Goal: Navigation & Orientation: Find specific page/section

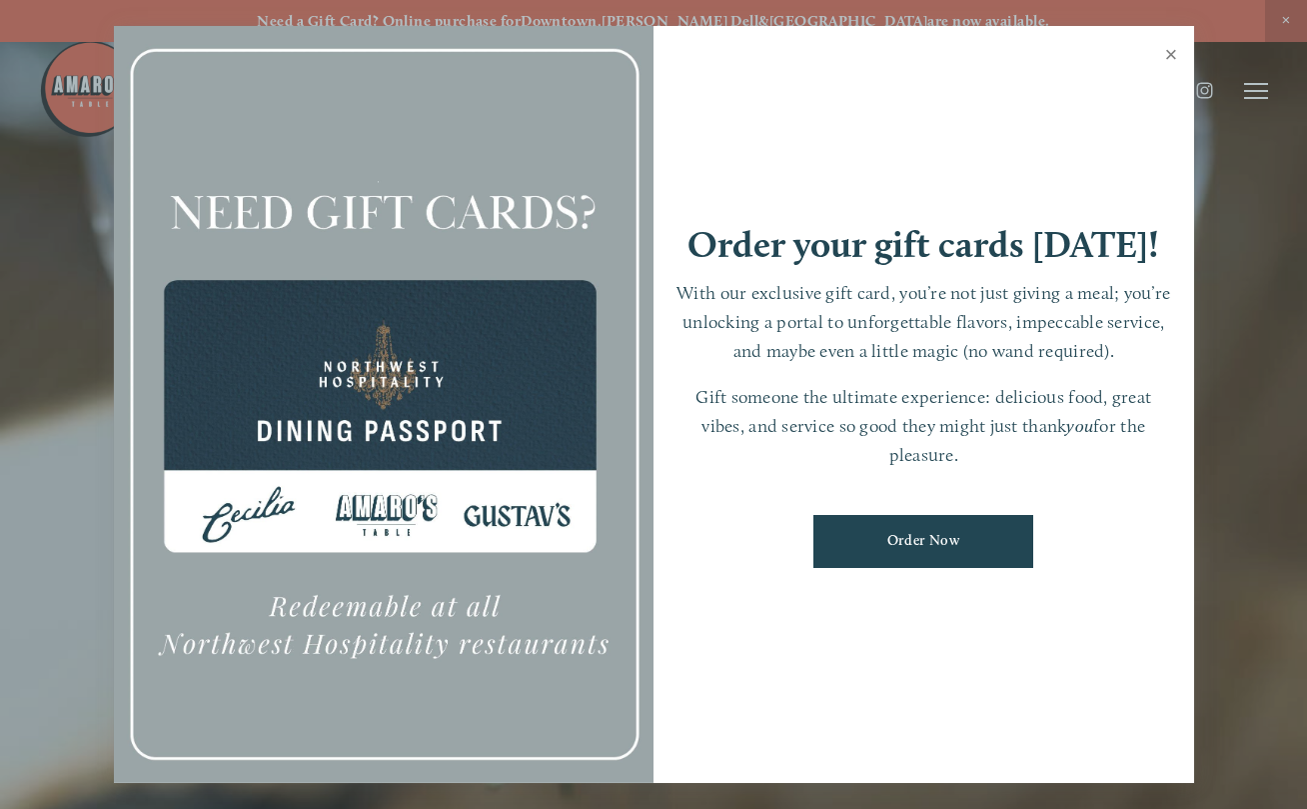
click at [1173, 55] on link "Close" at bounding box center [1171, 57] width 39 height 56
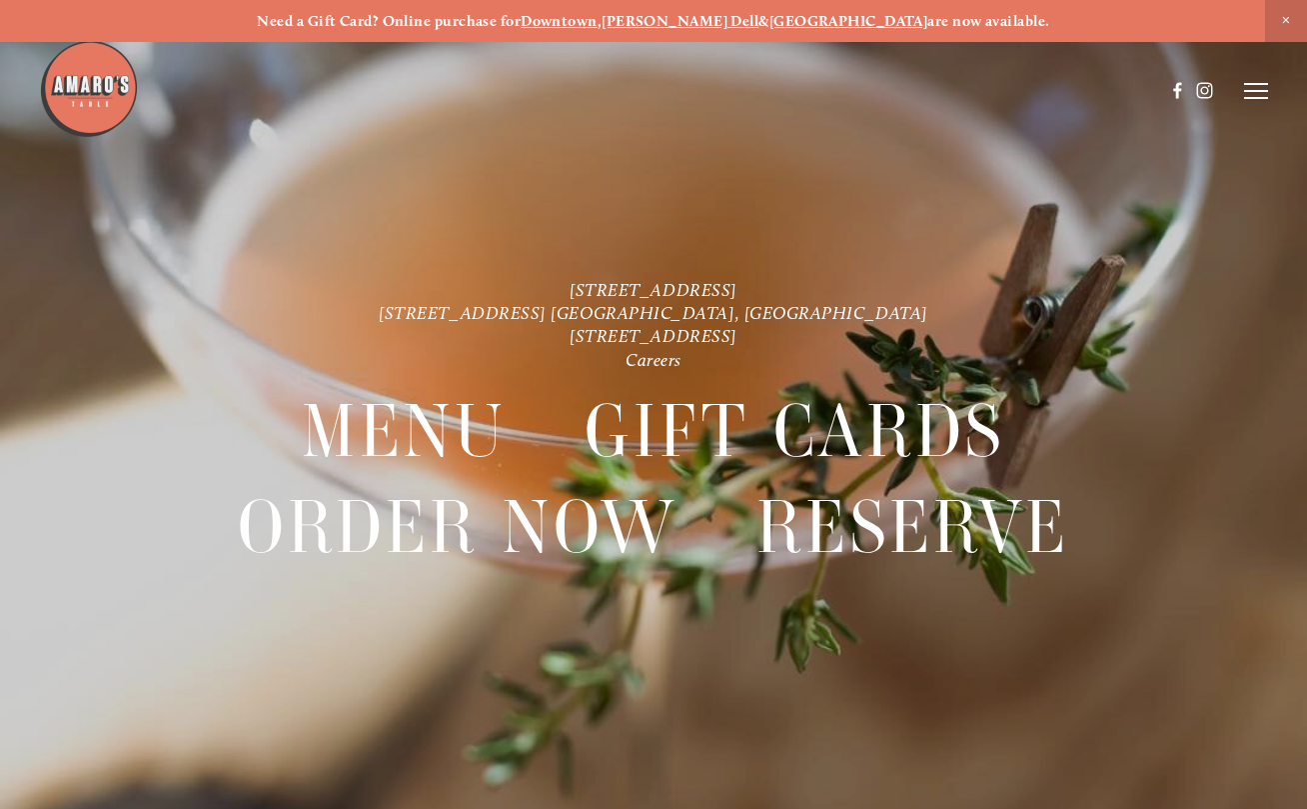
click at [1262, 93] on icon at bounding box center [1256, 91] width 24 height 18
click at [1034, 90] on span "Visit" at bounding box center [1032, 90] width 29 height 17
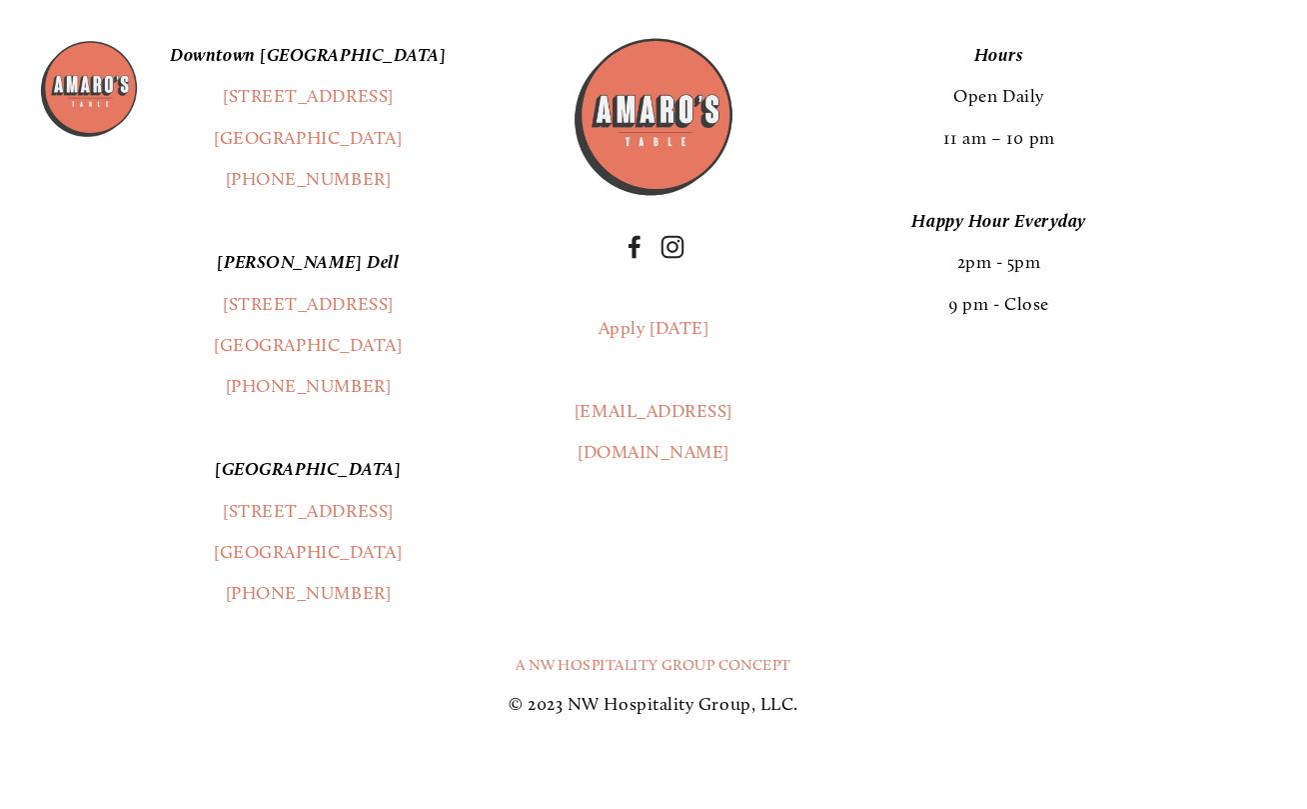
scroll to position [4431, 0]
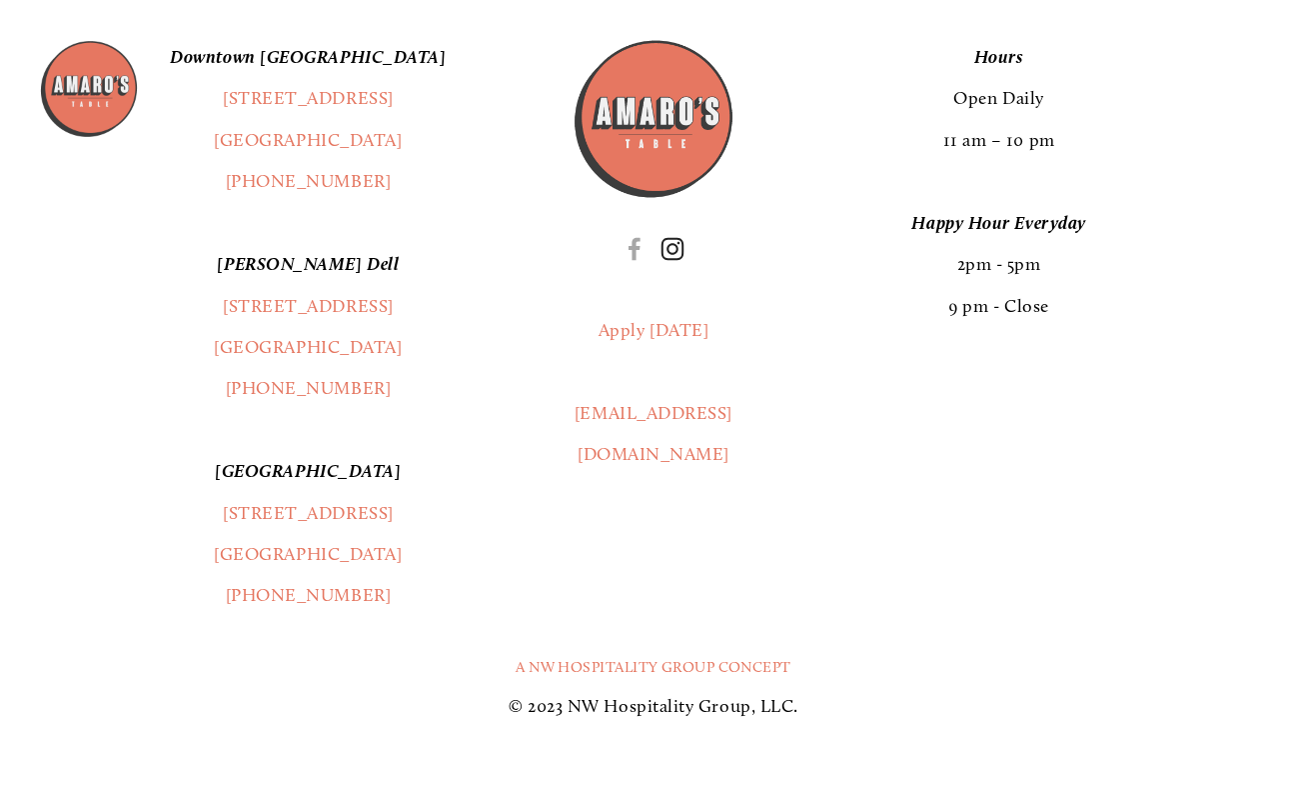
click at [674, 242] on use "Instagram" at bounding box center [673, 249] width 48 height 48
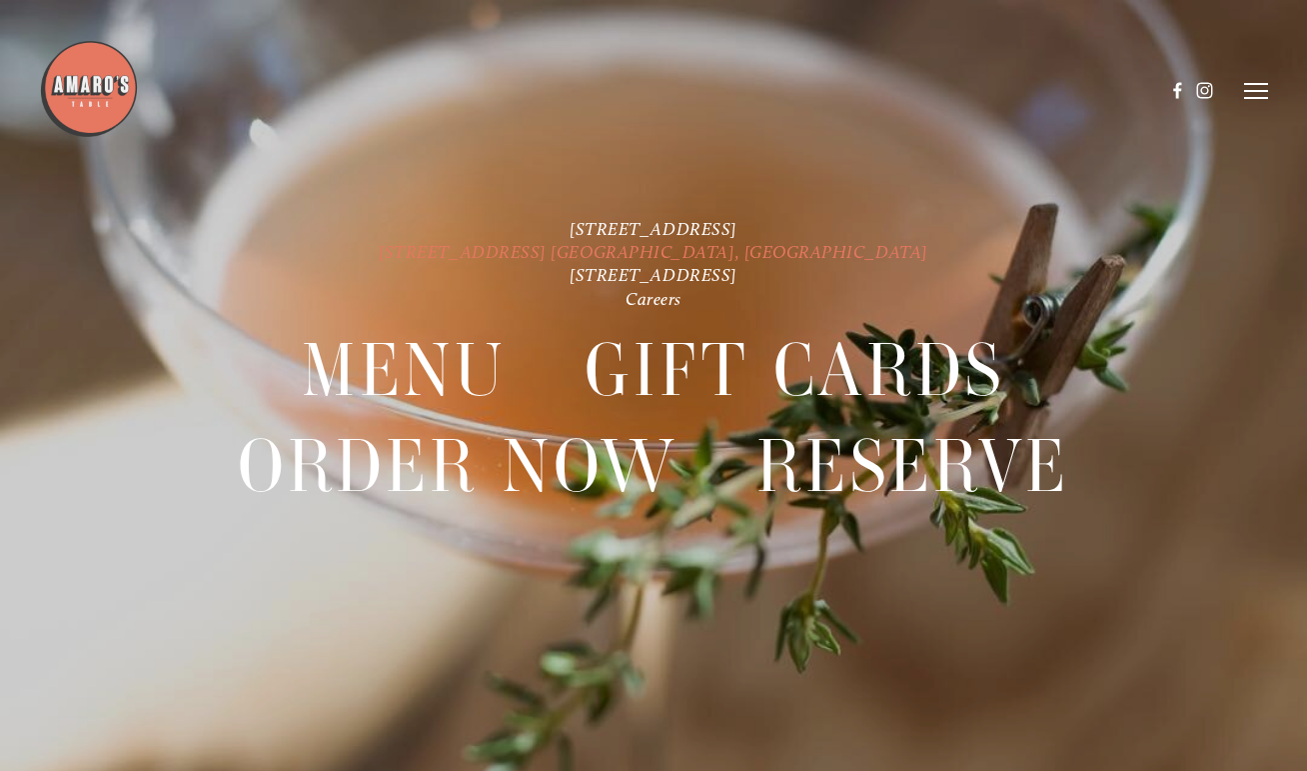
scroll to position [42, 0]
